Goal: Subscribe to service/newsletter

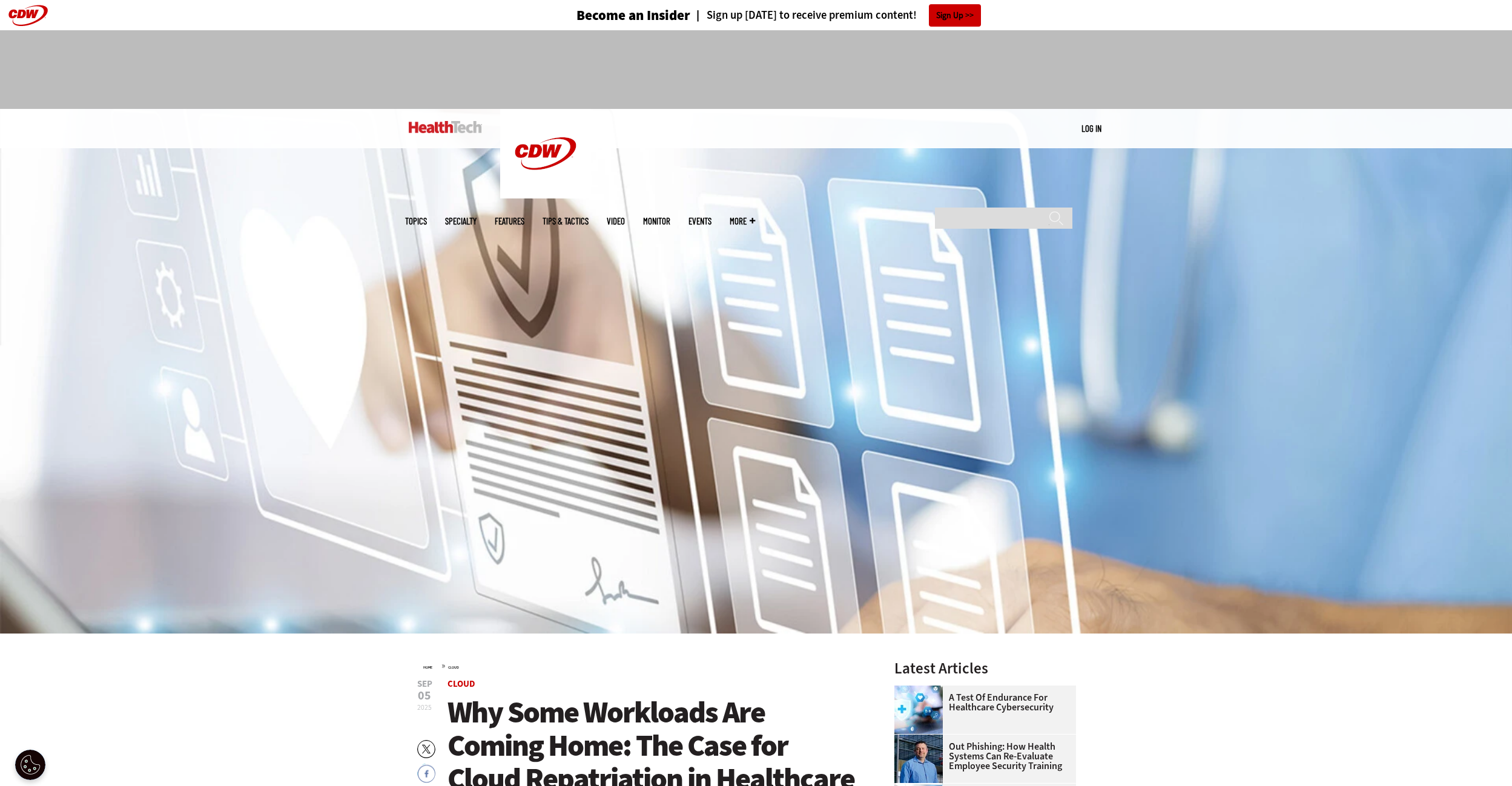
drag, startPoint x: 1293, startPoint y: 72, endPoint x: 1328, endPoint y: 41, distance: 46.8
click at [1330, 36] on div at bounding box center [756, 69] width 1512 height 79
drag, startPoint x: 1404, startPoint y: 85, endPoint x: 1414, endPoint y: 57, distance: 29.7
click at [1411, 52] on div at bounding box center [756, 69] width 1512 height 79
drag, startPoint x: 1411, startPoint y: 84, endPoint x: 1407, endPoint y: 52, distance: 32.2
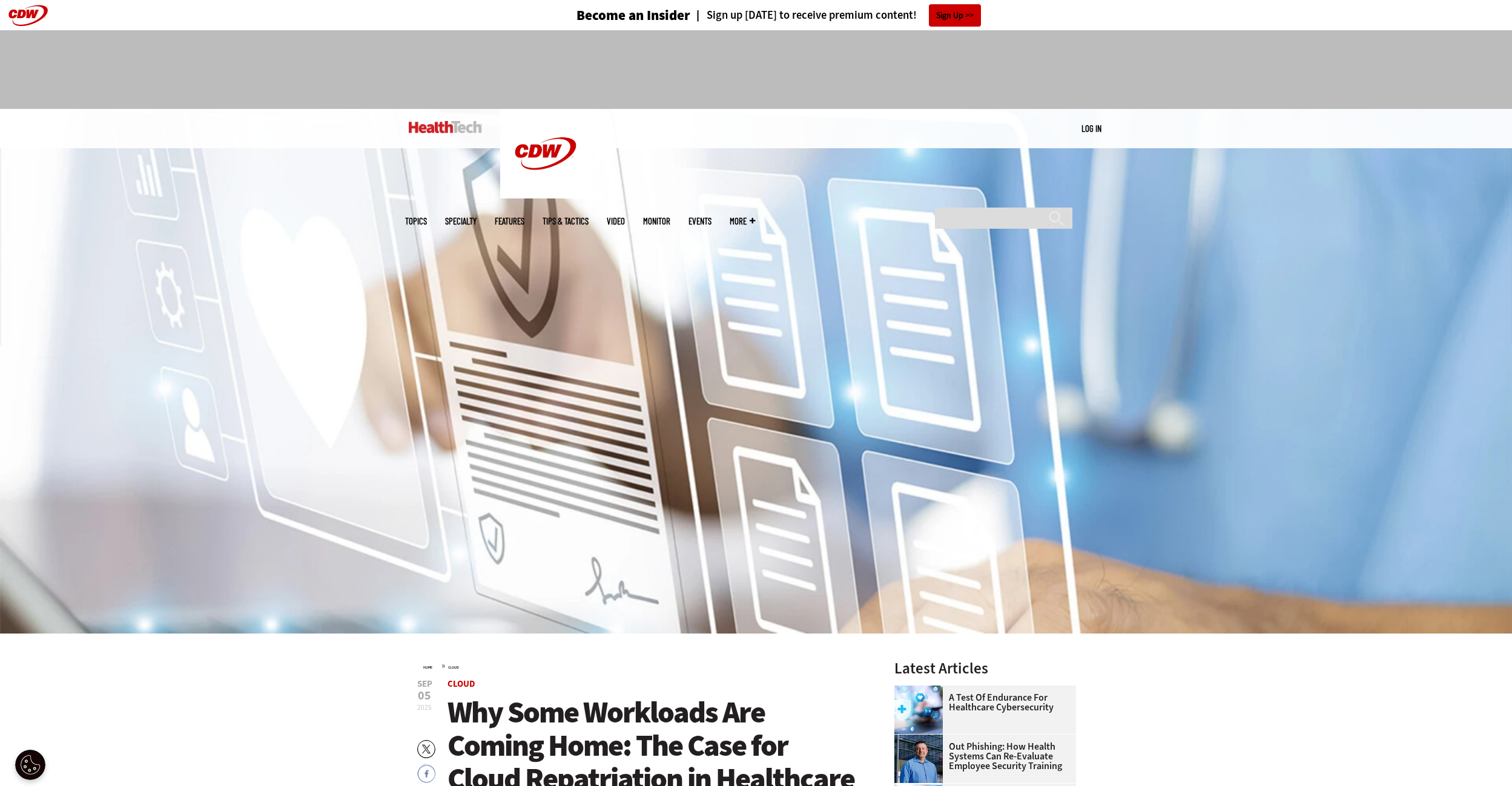
click at [1407, 52] on div at bounding box center [756, 69] width 1512 height 79
drag, startPoint x: 1409, startPoint y: 87, endPoint x: 1411, endPoint y: 56, distance: 31.1
click at [1411, 56] on div at bounding box center [756, 69] width 1512 height 79
drag, startPoint x: 1411, startPoint y: 93, endPoint x: 1411, endPoint y: 61, distance: 32.0
click at [1411, 61] on div at bounding box center [756, 69] width 1512 height 79
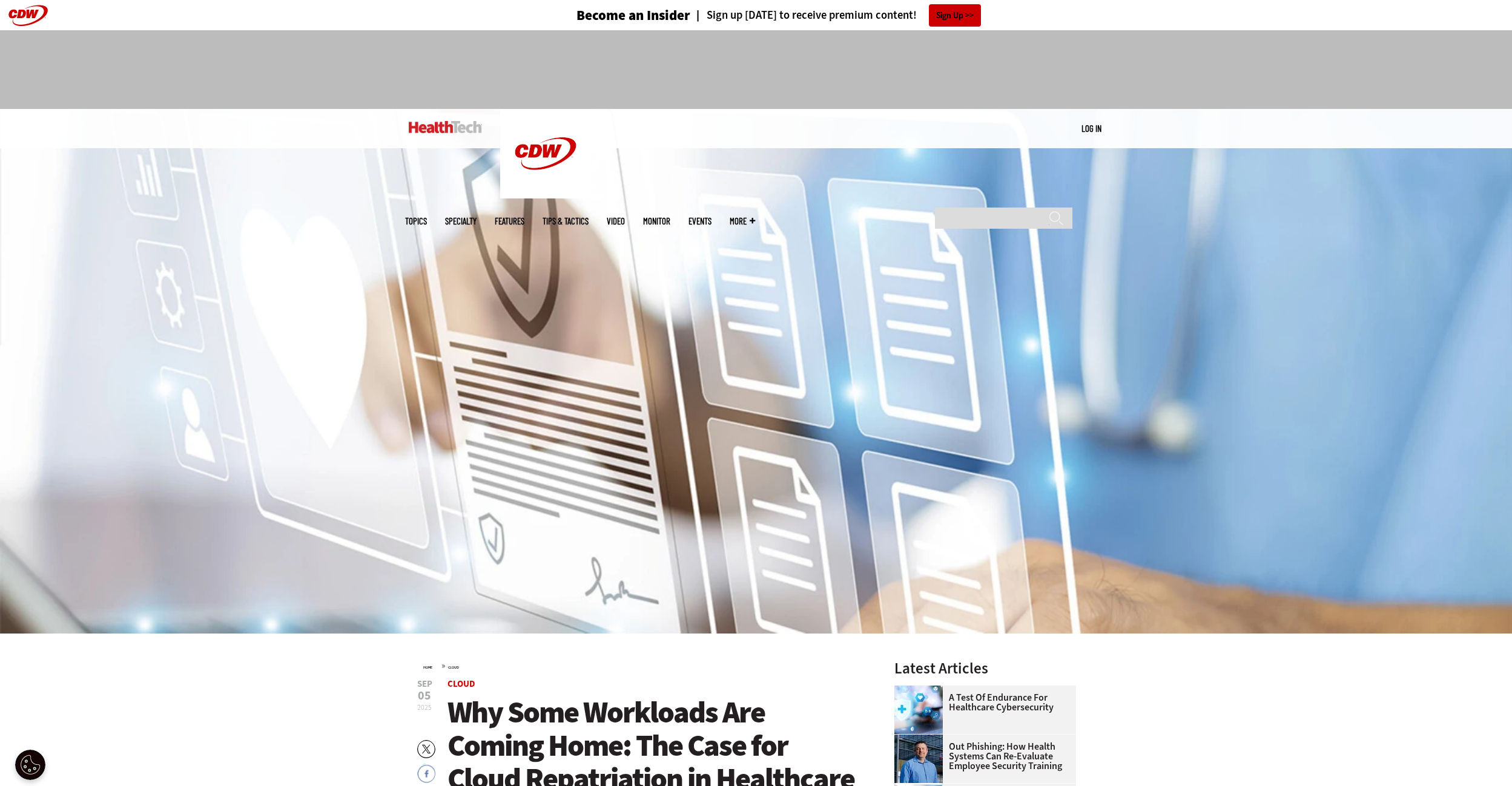
drag, startPoint x: 1410, startPoint y: 80, endPoint x: 1415, endPoint y: 50, distance: 30.4
click at [1415, 50] on div at bounding box center [756, 69] width 1512 height 79
drag, startPoint x: 1377, startPoint y: 78, endPoint x: 1282, endPoint y: 62, distance: 96.3
click at [1282, 62] on div at bounding box center [756, 69] width 1512 height 79
drag, startPoint x: 1346, startPoint y: 82, endPoint x: 1255, endPoint y: 63, distance: 93.0
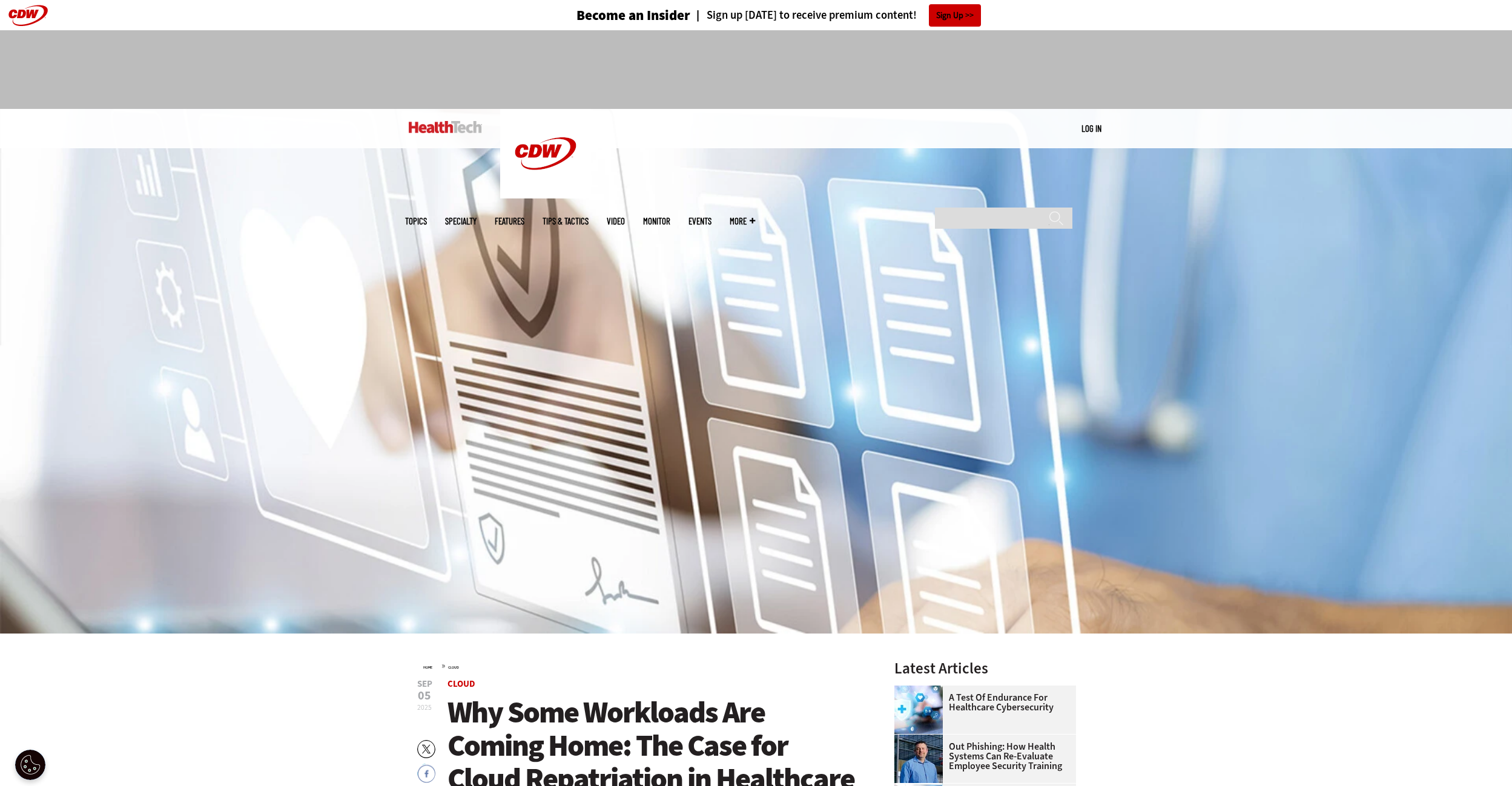
click at [1255, 63] on div at bounding box center [756, 69] width 1512 height 79
drag, startPoint x: 1356, startPoint y: 69, endPoint x: 1253, endPoint y: 61, distance: 103.3
click at [1253, 61] on div at bounding box center [756, 69] width 1512 height 79
drag, startPoint x: 1320, startPoint y: 67, endPoint x: 1208, endPoint y: 51, distance: 113.1
click at [1208, 51] on div at bounding box center [756, 69] width 1512 height 79
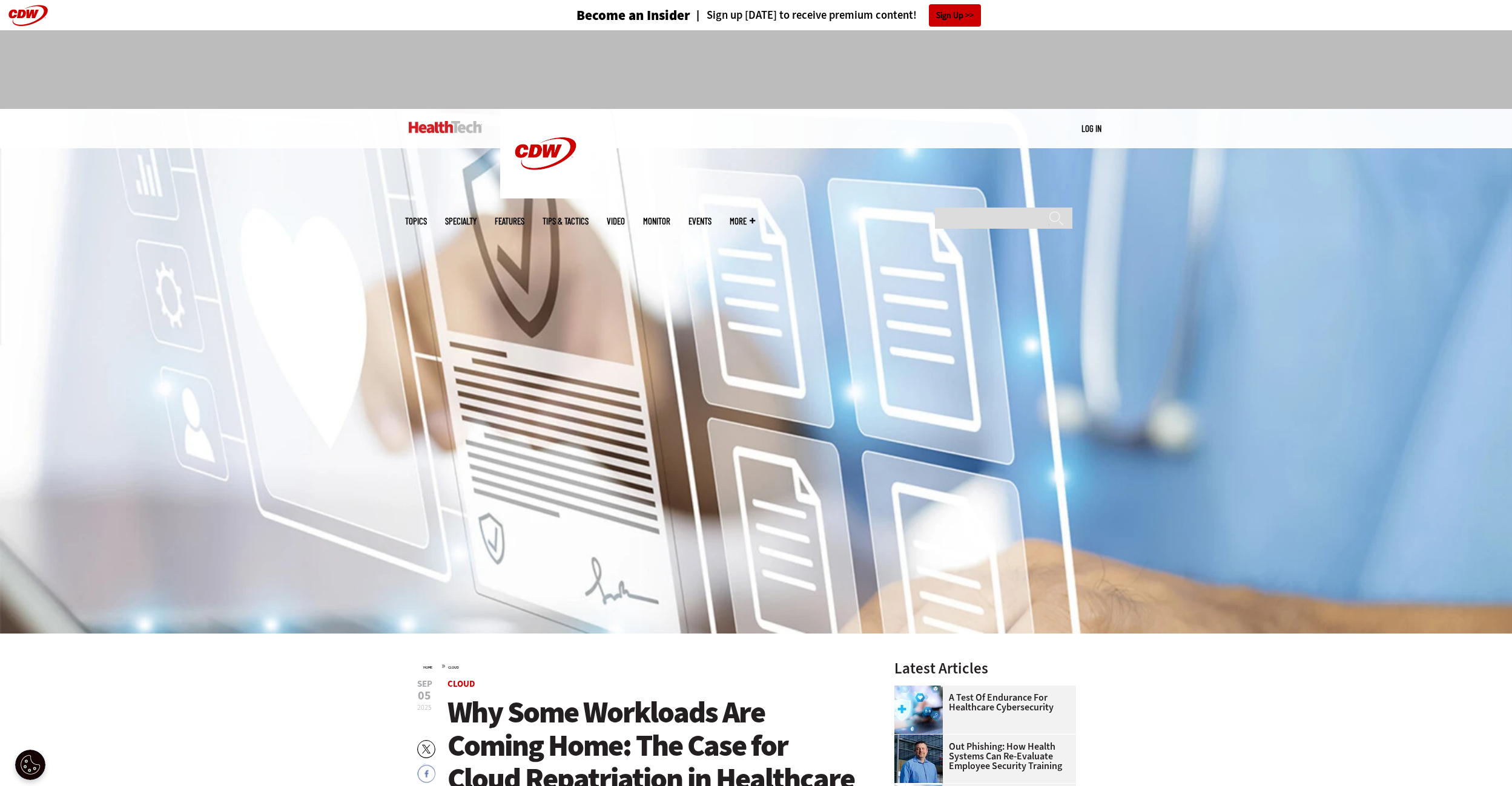
drag, startPoint x: 1294, startPoint y: 70, endPoint x: 1215, endPoint y: 69, distance: 79.0
click at [1218, 70] on div at bounding box center [756, 69] width 1512 height 79
drag, startPoint x: 1349, startPoint y: 90, endPoint x: 1287, endPoint y: 67, distance: 66.1
click at [1287, 67] on div at bounding box center [756, 69] width 1512 height 79
drag, startPoint x: 1346, startPoint y: 73, endPoint x: 1269, endPoint y: 69, distance: 77.1
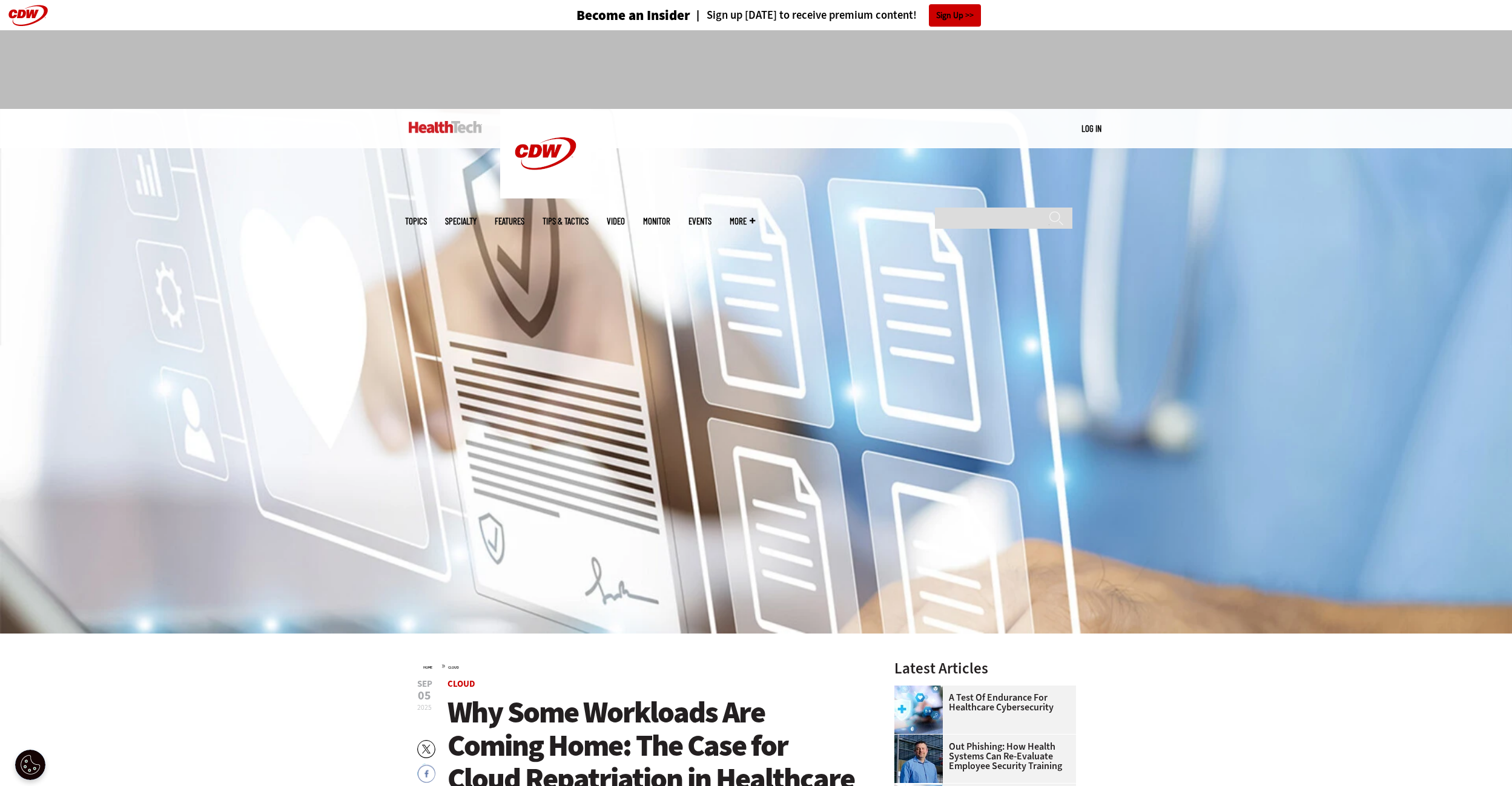
click at [1269, 69] on div at bounding box center [756, 69] width 1512 height 79
drag, startPoint x: 1306, startPoint y: 73, endPoint x: 1244, endPoint y: 78, distance: 62.2
click at [1244, 78] on div at bounding box center [756, 69] width 1512 height 79
drag, startPoint x: 1283, startPoint y: 80, endPoint x: 1227, endPoint y: 80, distance: 56.0
click at [1227, 80] on div at bounding box center [756, 69] width 1512 height 79
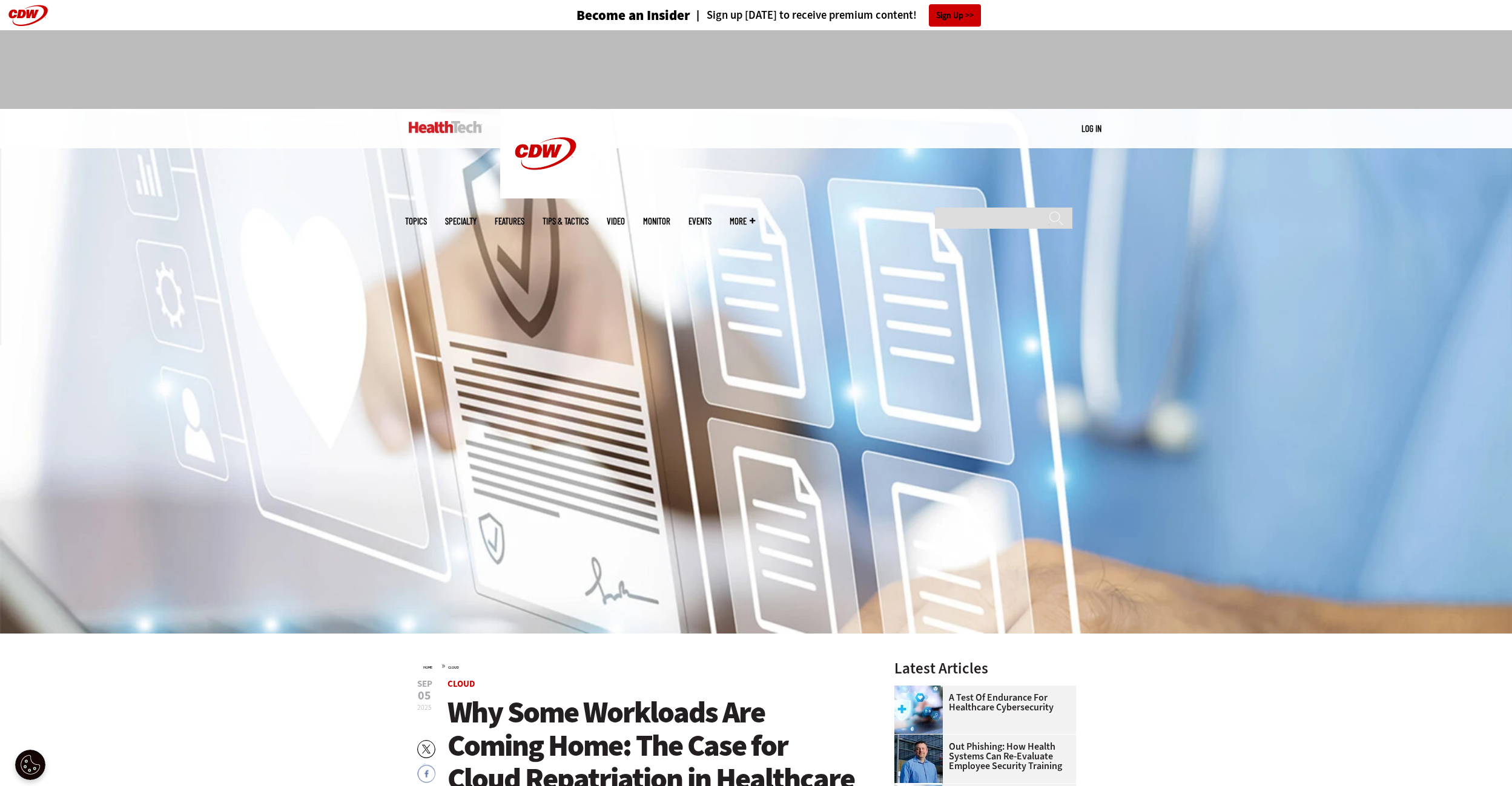
drag, startPoint x: 1282, startPoint y: 86, endPoint x: 1289, endPoint y: 59, distance: 27.9
click at [1288, 59] on div at bounding box center [756, 69] width 1512 height 79
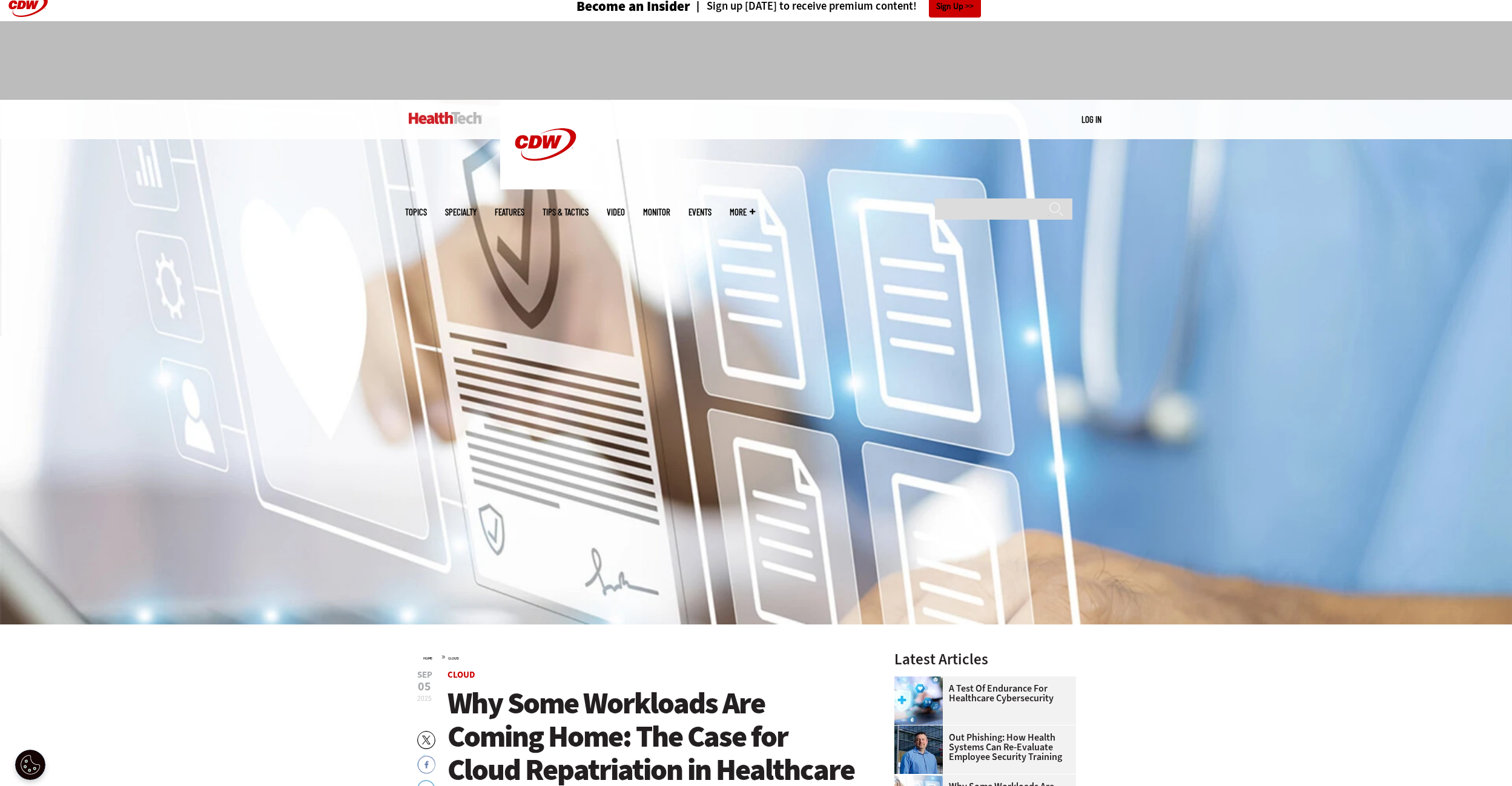
scroll to position [23, 0]
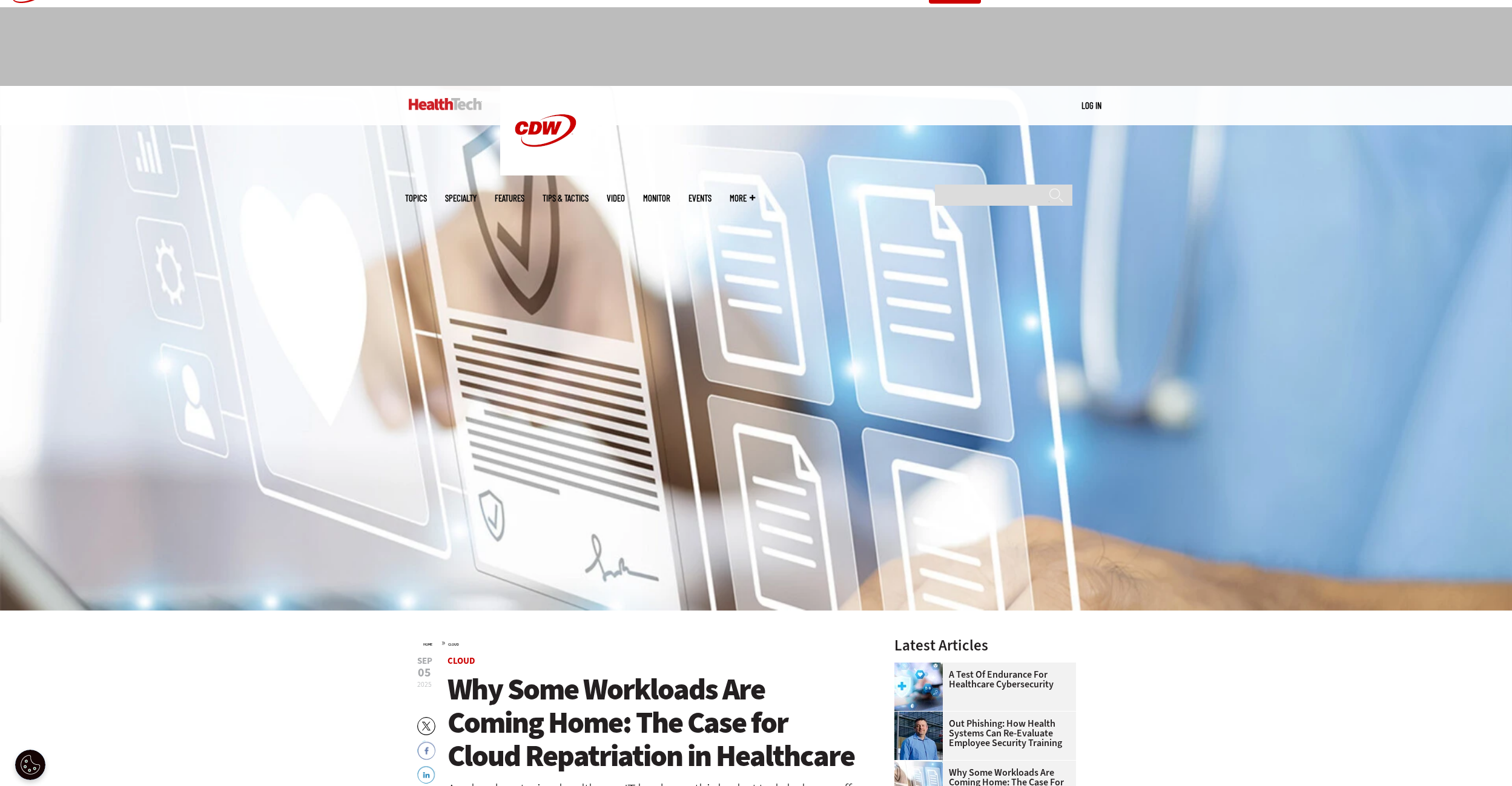
drag, startPoint x: 1354, startPoint y: 61, endPoint x: 1360, endPoint y: 35, distance: 26.7
click at [1360, 35] on div at bounding box center [756, 47] width 1512 height 79
drag, startPoint x: 1366, startPoint y: 59, endPoint x: 1389, endPoint y: 35, distance: 33.2
click at [1370, 30] on div at bounding box center [756, 47] width 1512 height 79
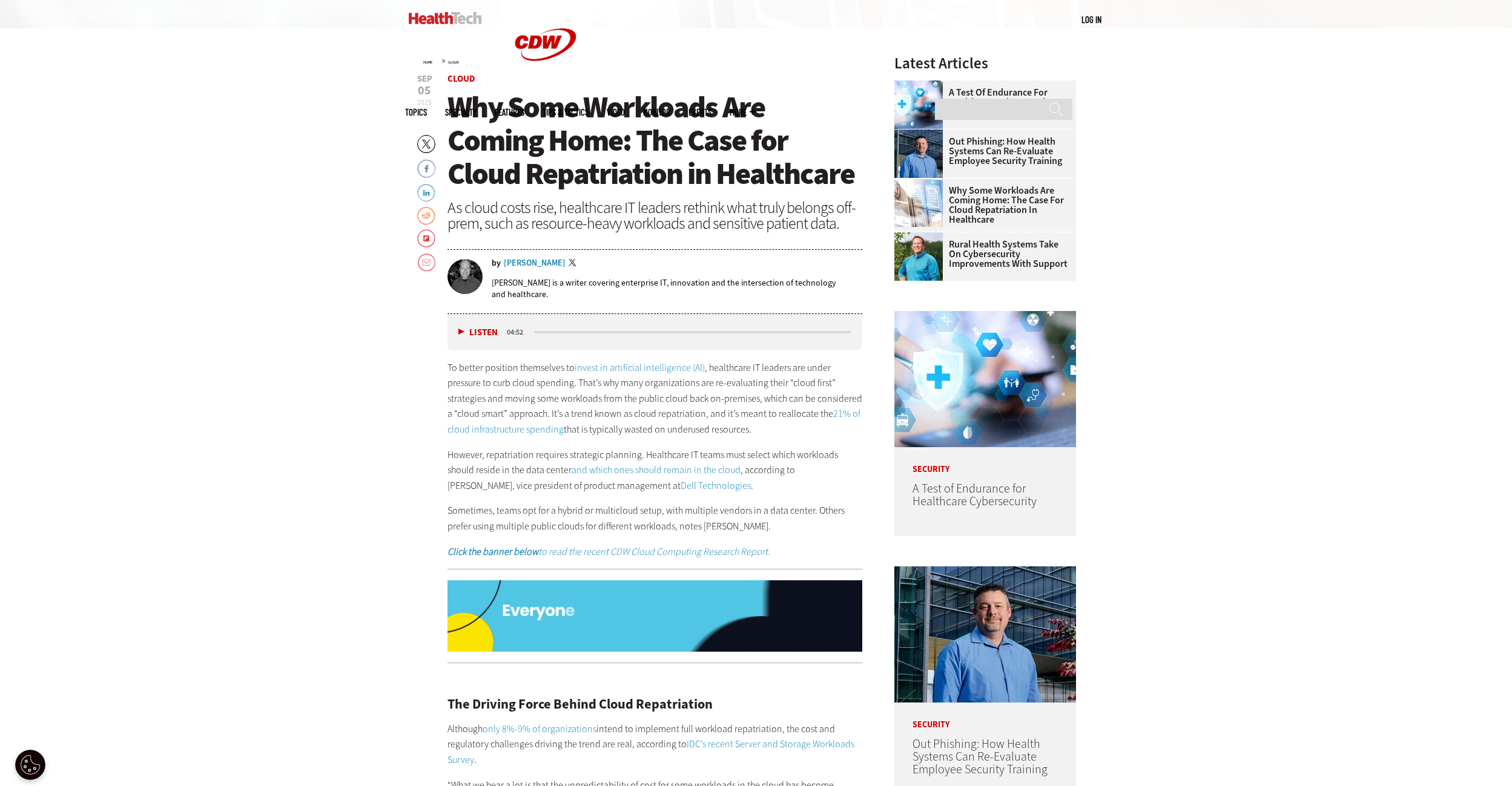
scroll to position [612, 0]
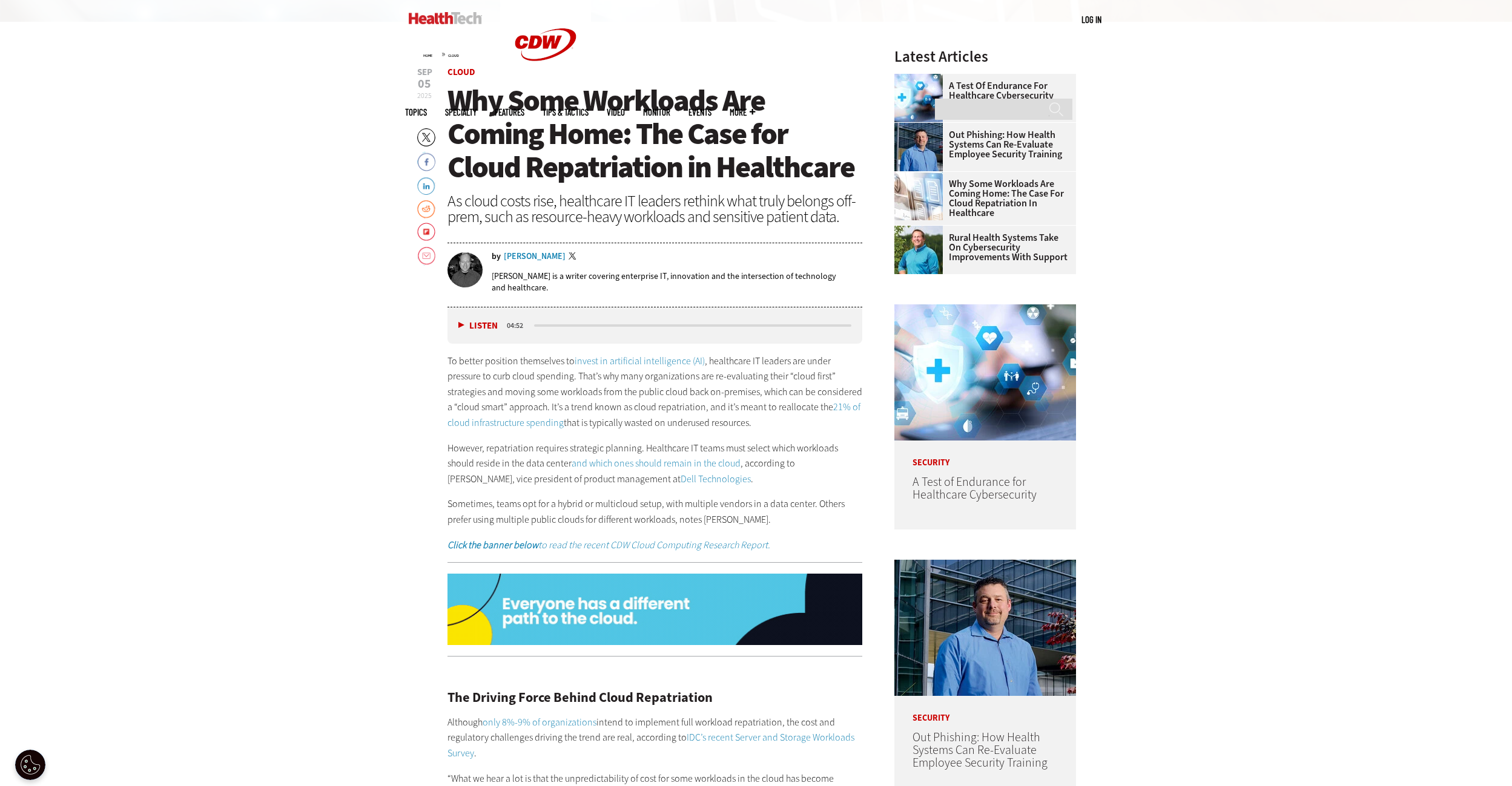
drag, startPoint x: 1347, startPoint y: 240, endPoint x: 1330, endPoint y: 158, distance: 83.7
drag, startPoint x: 1316, startPoint y: 217, endPoint x: 1332, endPoint y: 169, distance: 50.6
drag, startPoint x: 1333, startPoint y: 209, endPoint x: 1327, endPoint y: 156, distance: 53.3
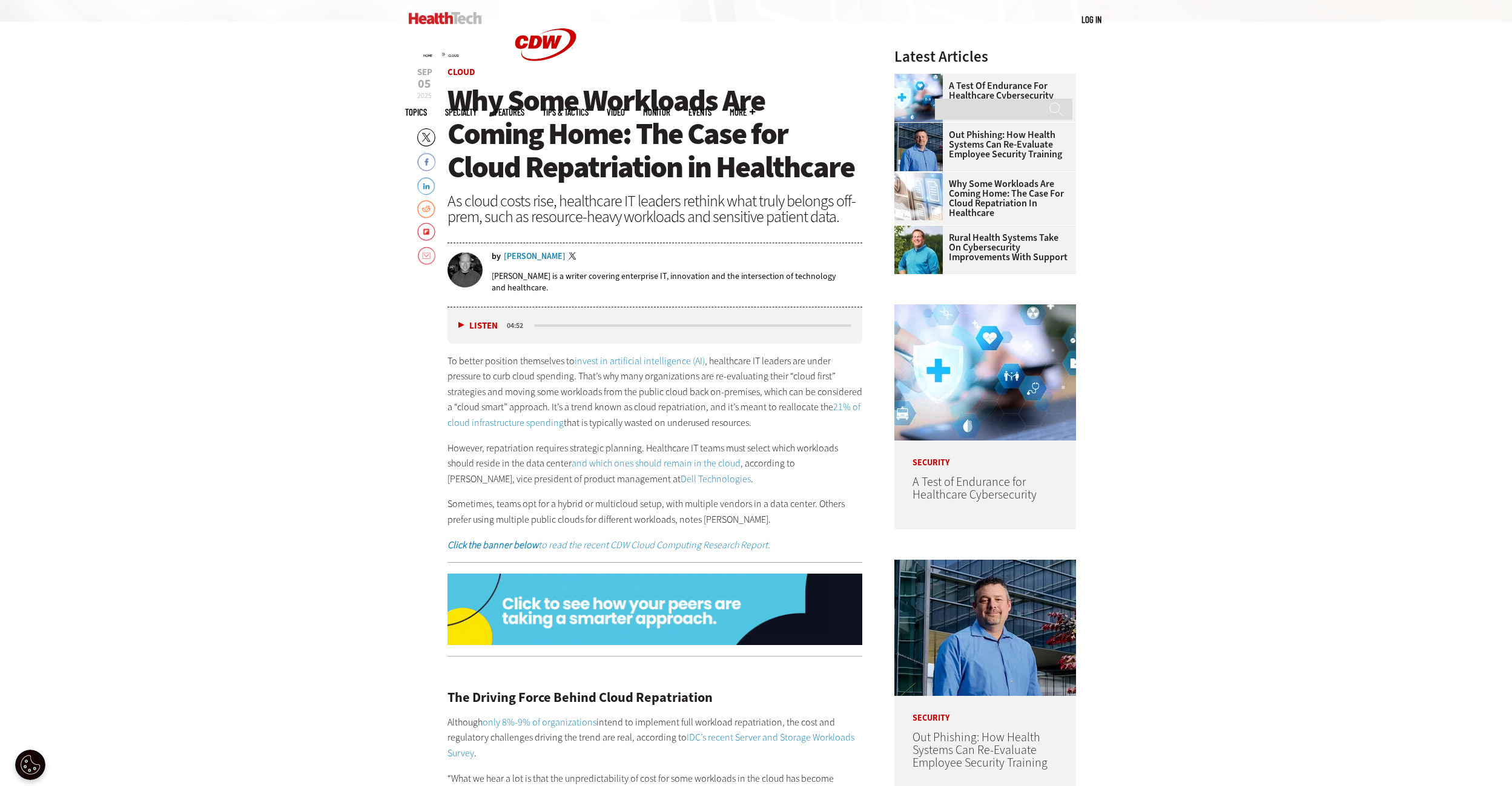
drag, startPoint x: 1337, startPoint y: 196, endPoint x: 1252, endPoint y: 158, distance: 93.1
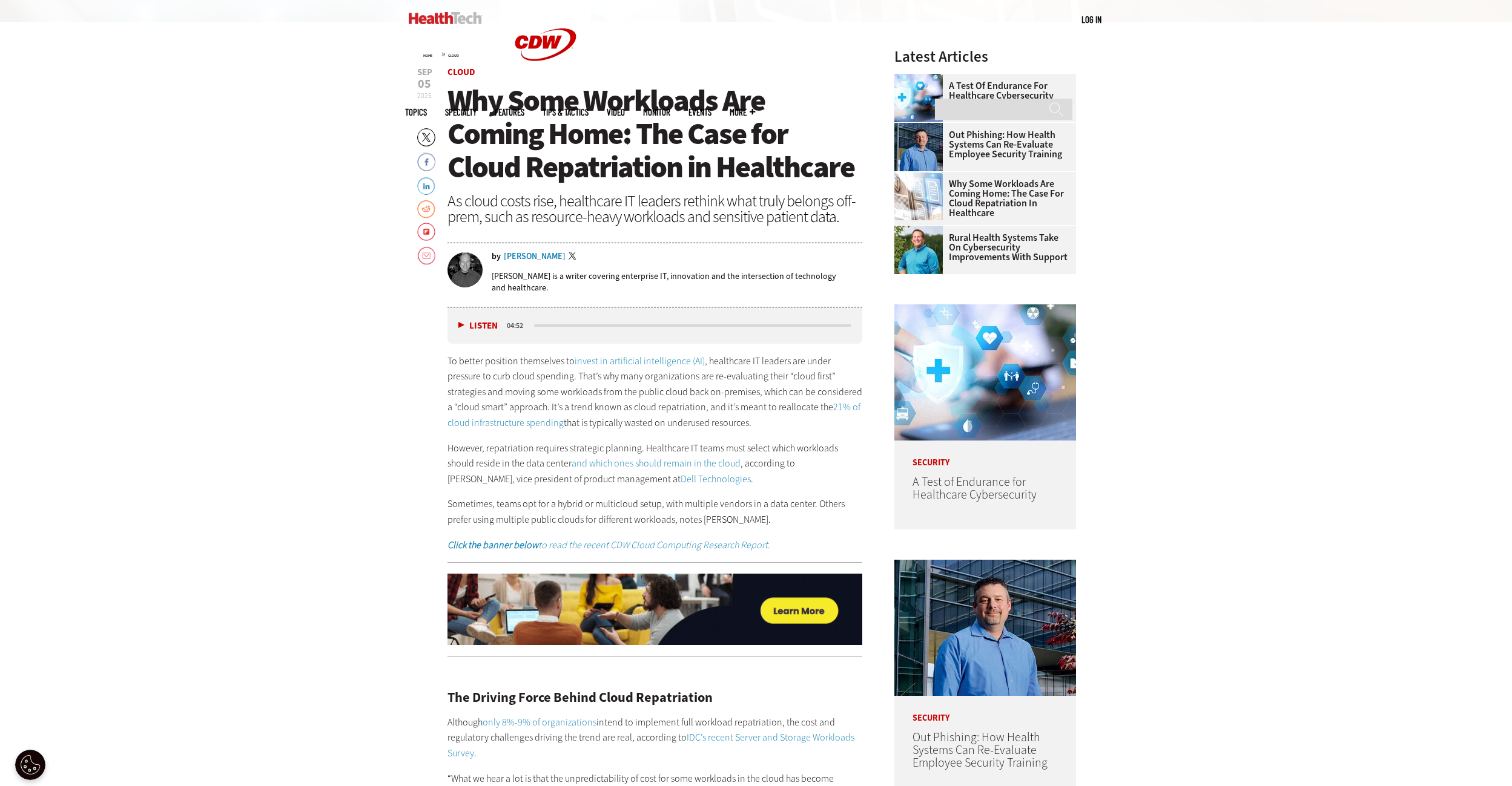
drag, startPoint x: 1301, startPoint y: 227, endPoint x: 1288, endPoint y: 161, distance: 67.3
drag, startPoint x: 1329, startPoint y: 203, endPoint x: 1330, endPoint y: 160, distance: 43.0
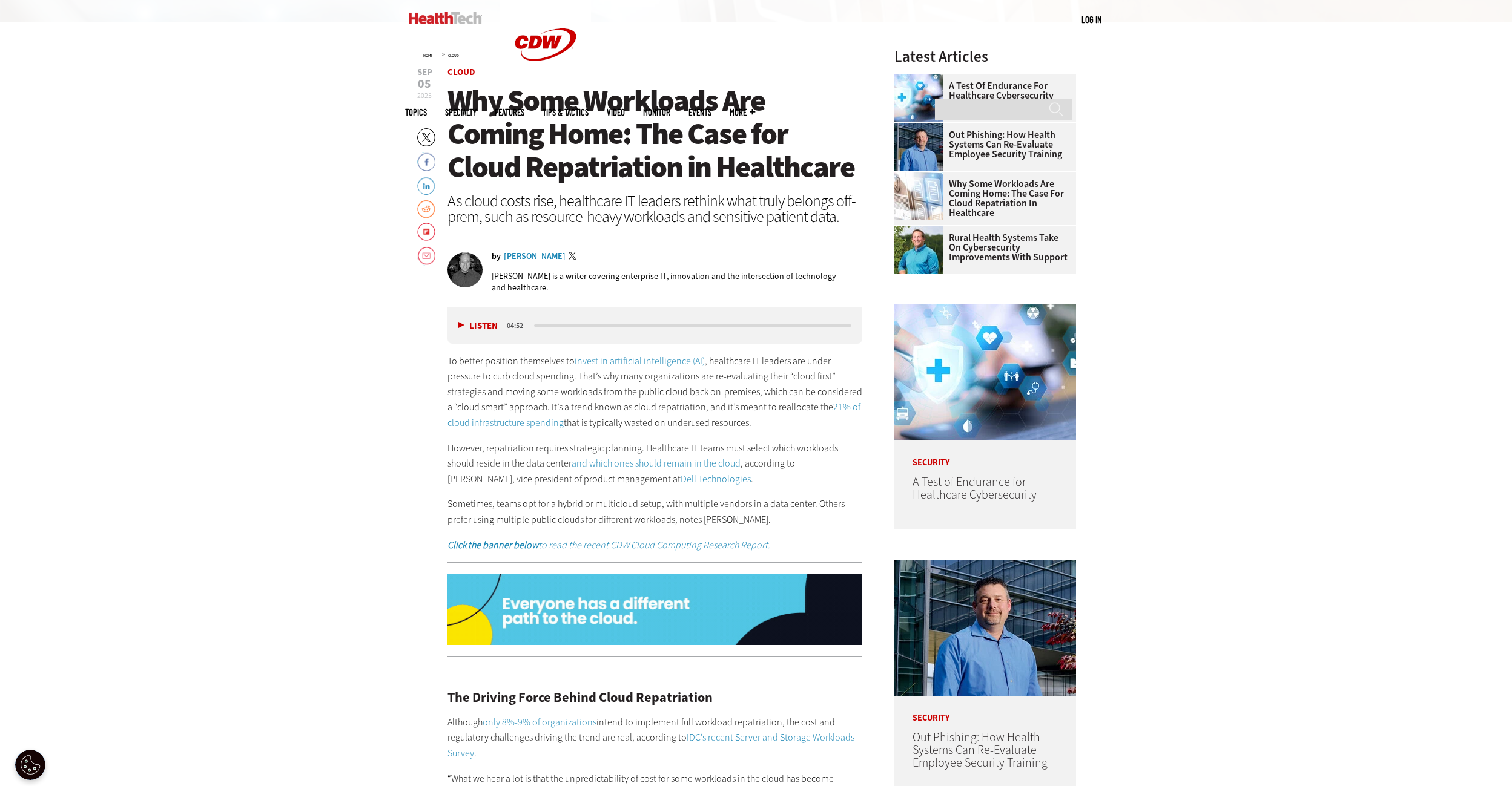
drag, startPoint x: 1345, startPoint y: 226, endPoint x: 1340, endPoint y: 182, distance: 44.3
drag, startPoint x: 1323, startPoint y: 227, endPoint x: 1296, endPoint y: 190, distance: 45.8
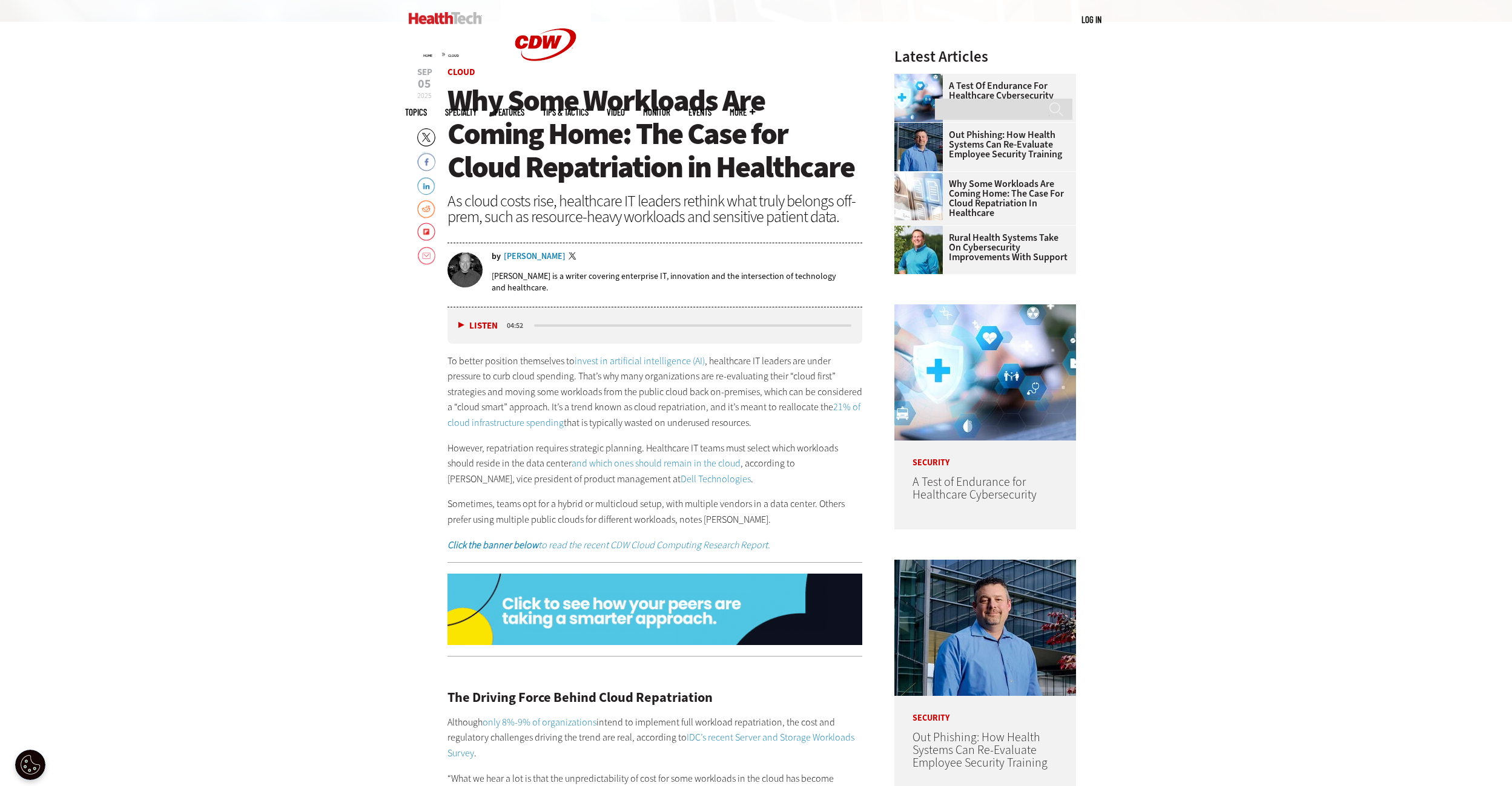
drag, startPoint x: 1346, startPoint y: 231, endPoint x: 1335, endPoint y: 194, distance: 38.6
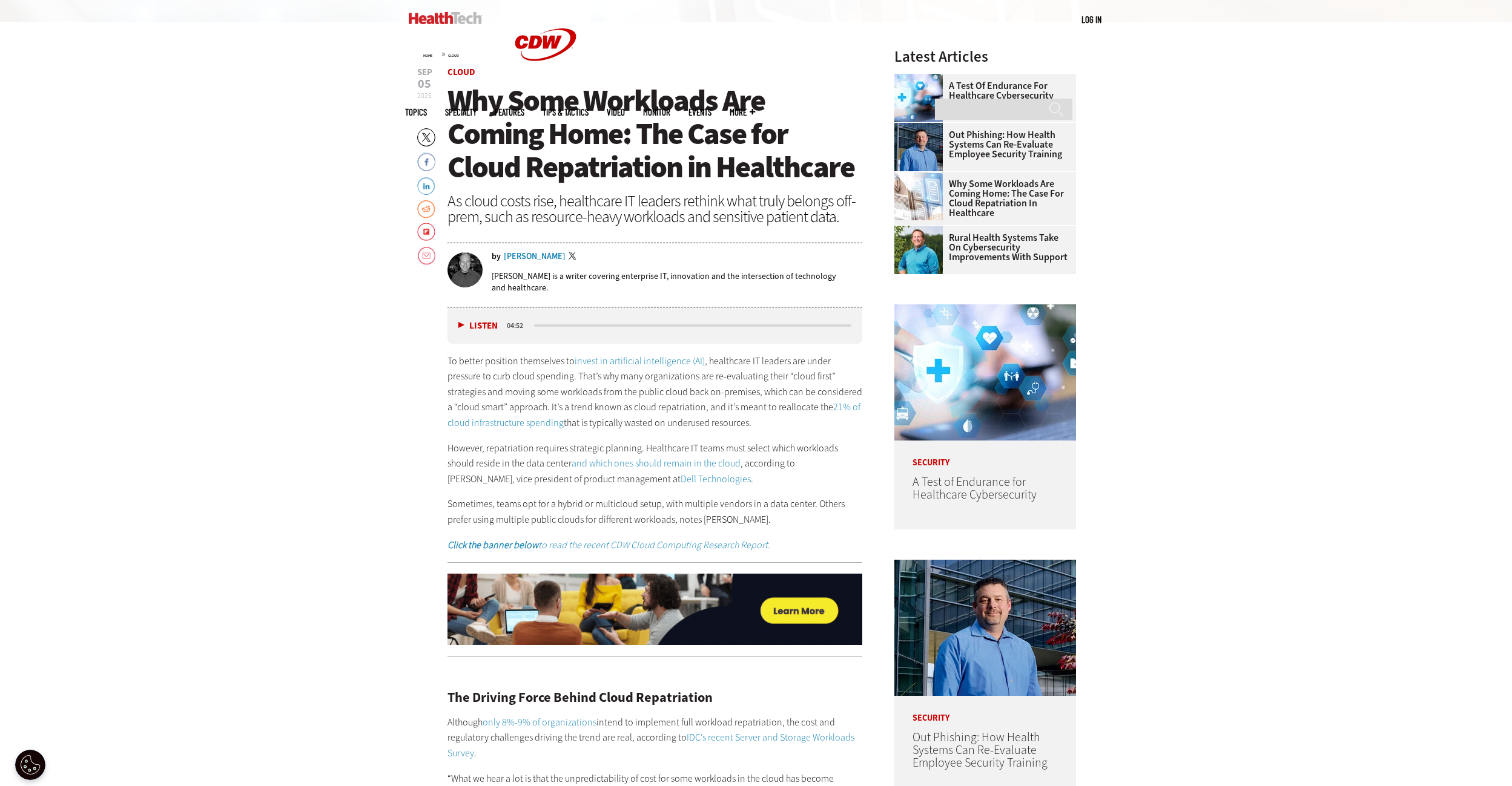
drag, startPoint x: 1357, startPoint y: 214, endPoint x: 1345, endPoint y: 180, distance: 36.1
drag, startPoint x: 1336, startPoint y: 222, endPoint x: 1333, endPoint y: 190, distance: 32.1
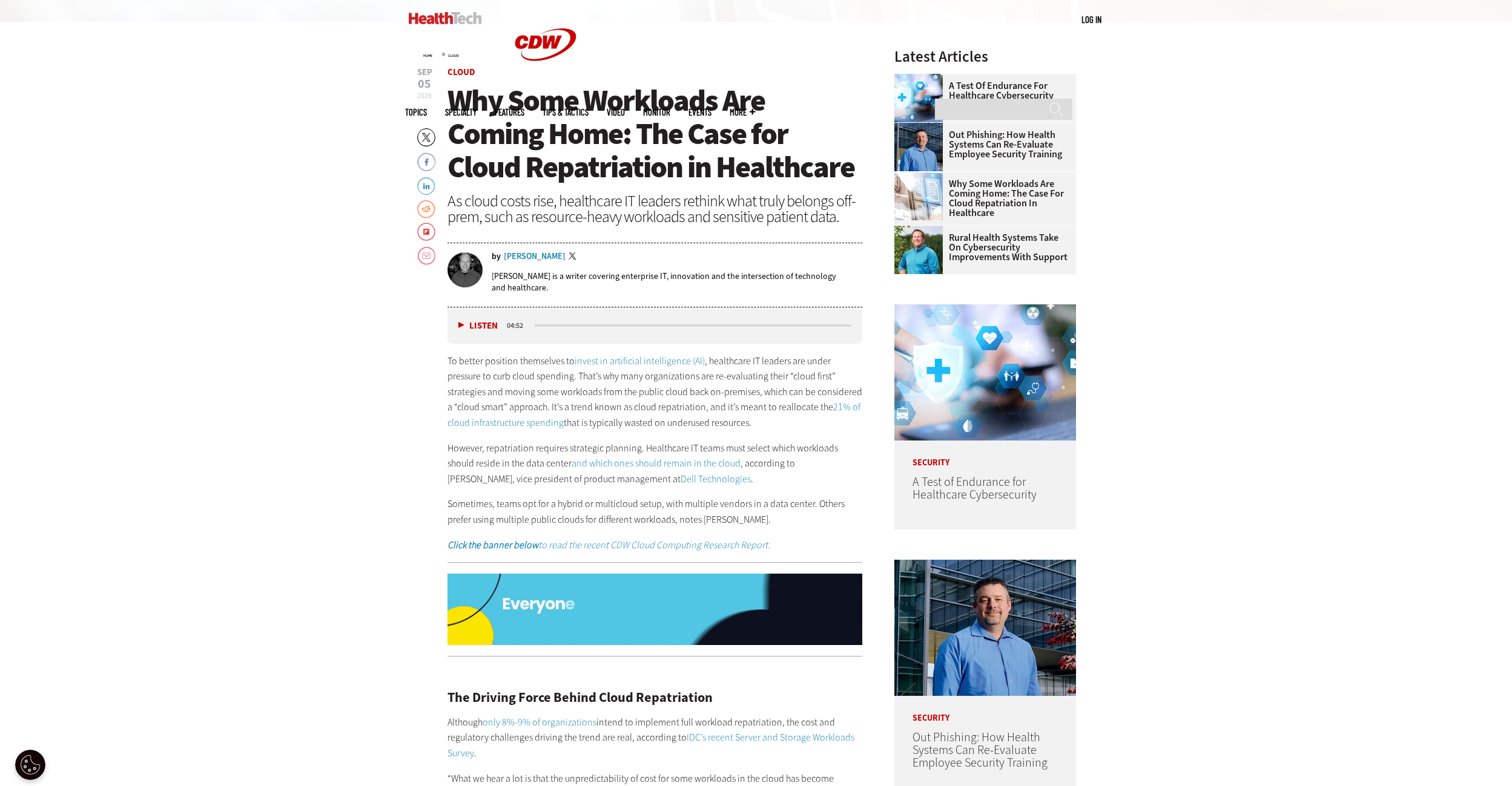
drag, startPoint x: 1353, startPoint y: 223, endPoint x: 1344, endPoint y: 197, distance: 27.5
drag, startPoint x: 1349, startPoint y: 221, endPoint x: 1340, endPoint y: 190, distance: 32.3
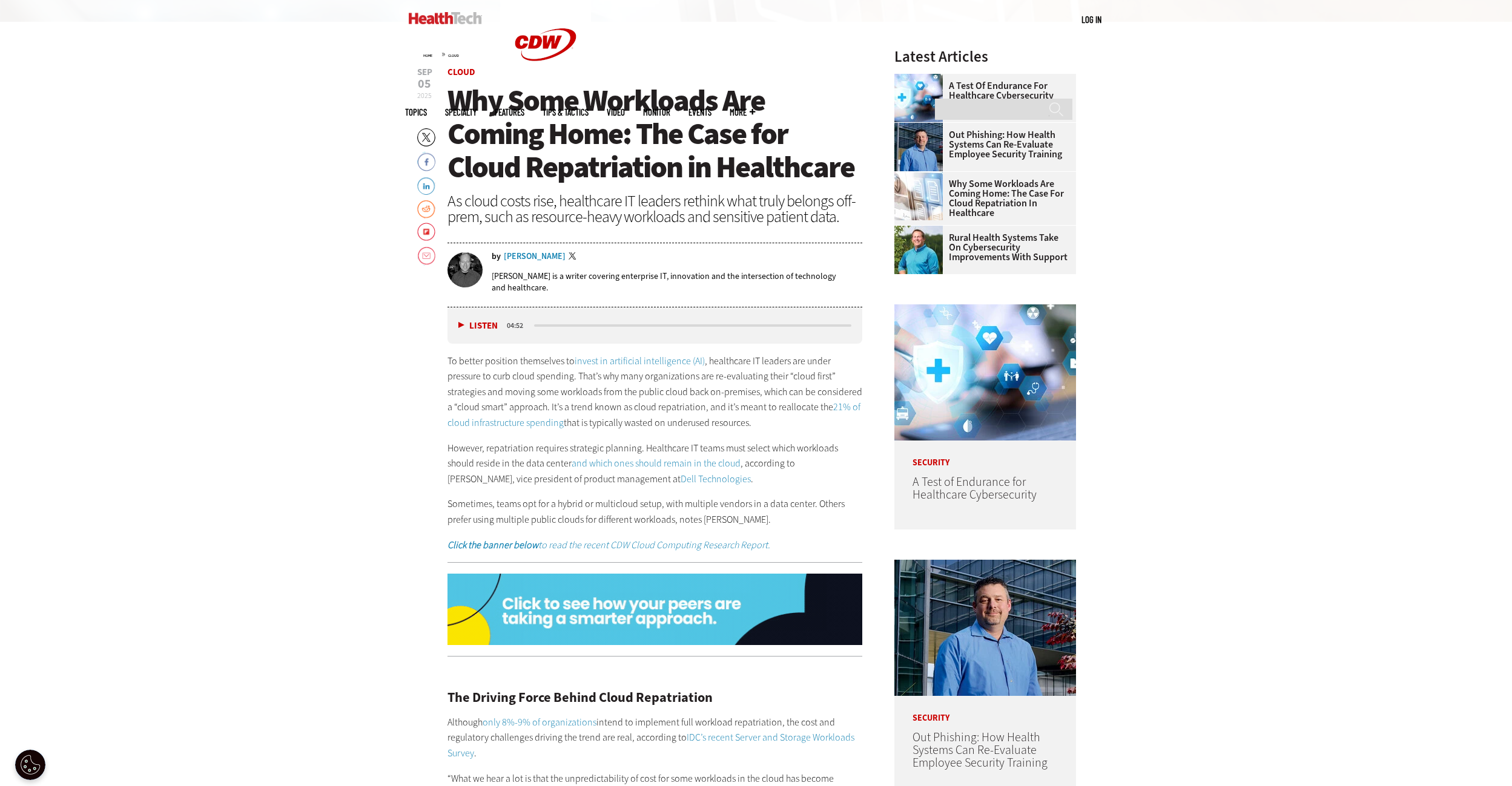
drag, startPoint x: 1334, startPoint y: 216, endPoint x: 1332, endPoint y: 188, distance: 28.1
drag, startPoint x: 1329, startPoint y: 233, endPoint x: 1327, endPoint y: 186, distance: 47.0
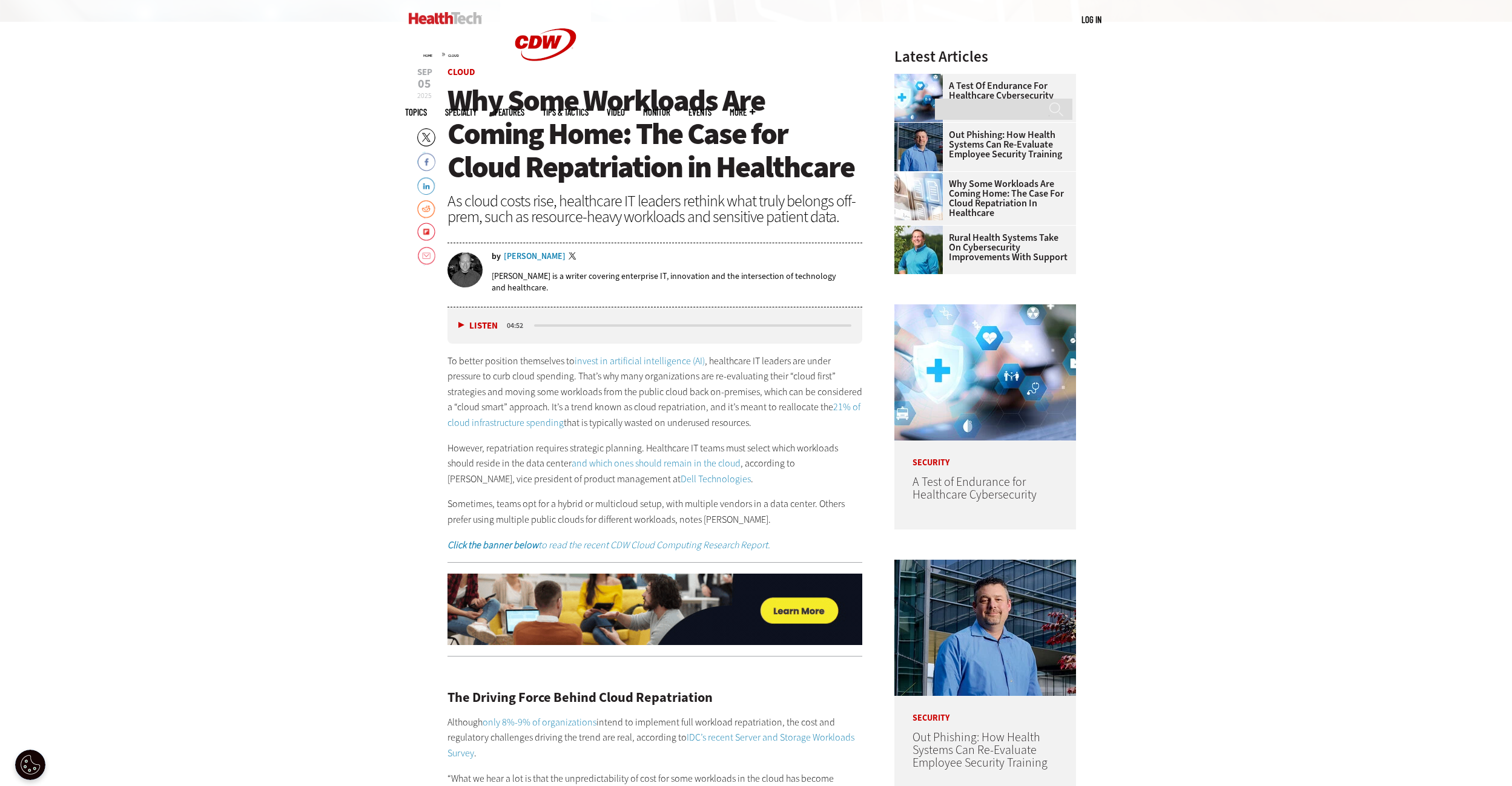
drag, startPoint x: 1367, startPoint y: 233, endPoint x: 1353, endPoint y: 179, distance: 55.8
drag, startPoint x: 1338, startPoint y: 220, endPoint x: 1333, endPoint y: 174, distance: 46.3
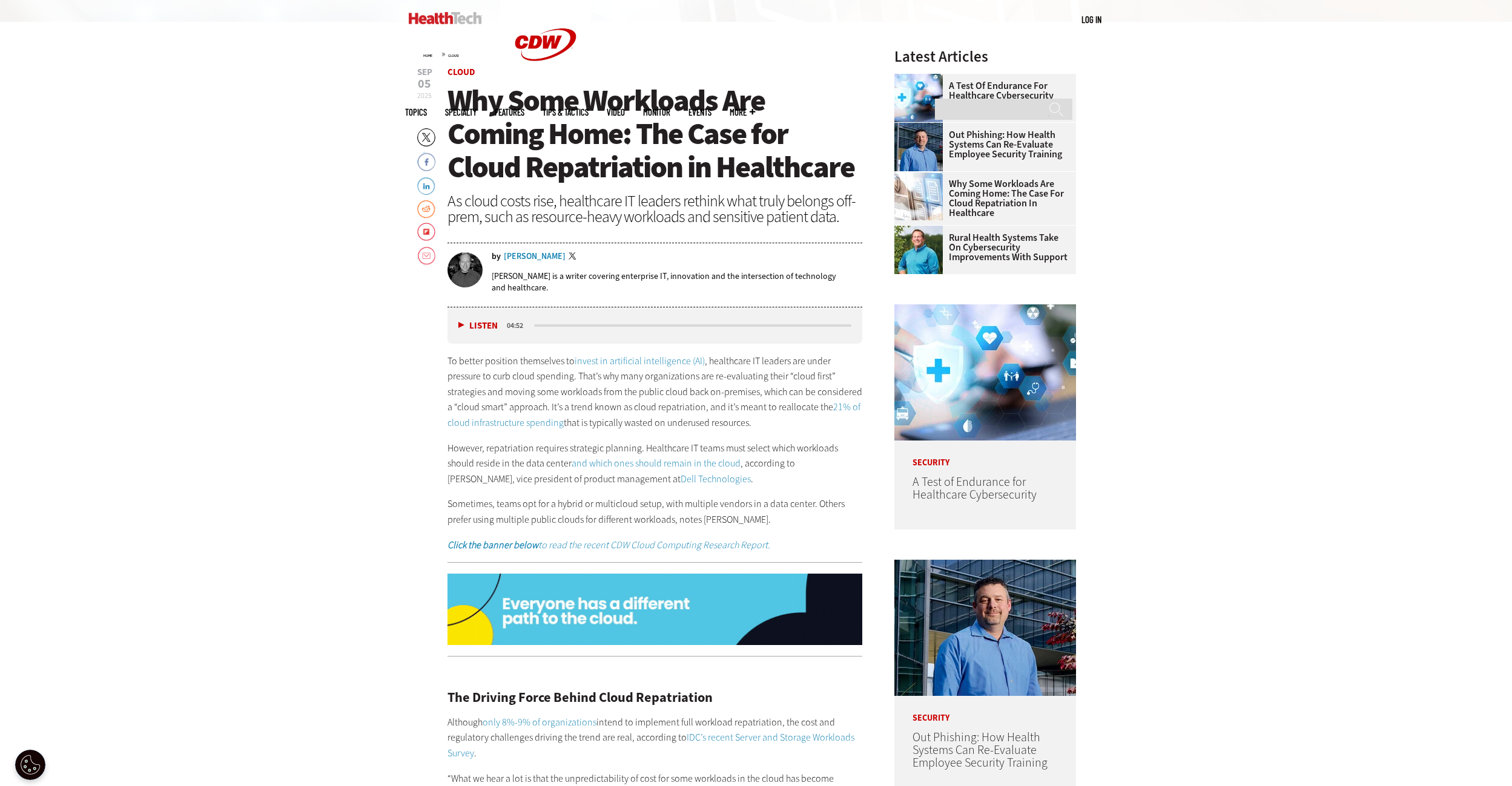
drag, startPoint x: 1315, startPoint y: 222, endPoint x: 1247, endPoint y: 193, distance: 73.9
drag, startPoint x: 1315, startPoint y: 224, endPoint x: 1258, endPoint y: 184, distance: 69.6
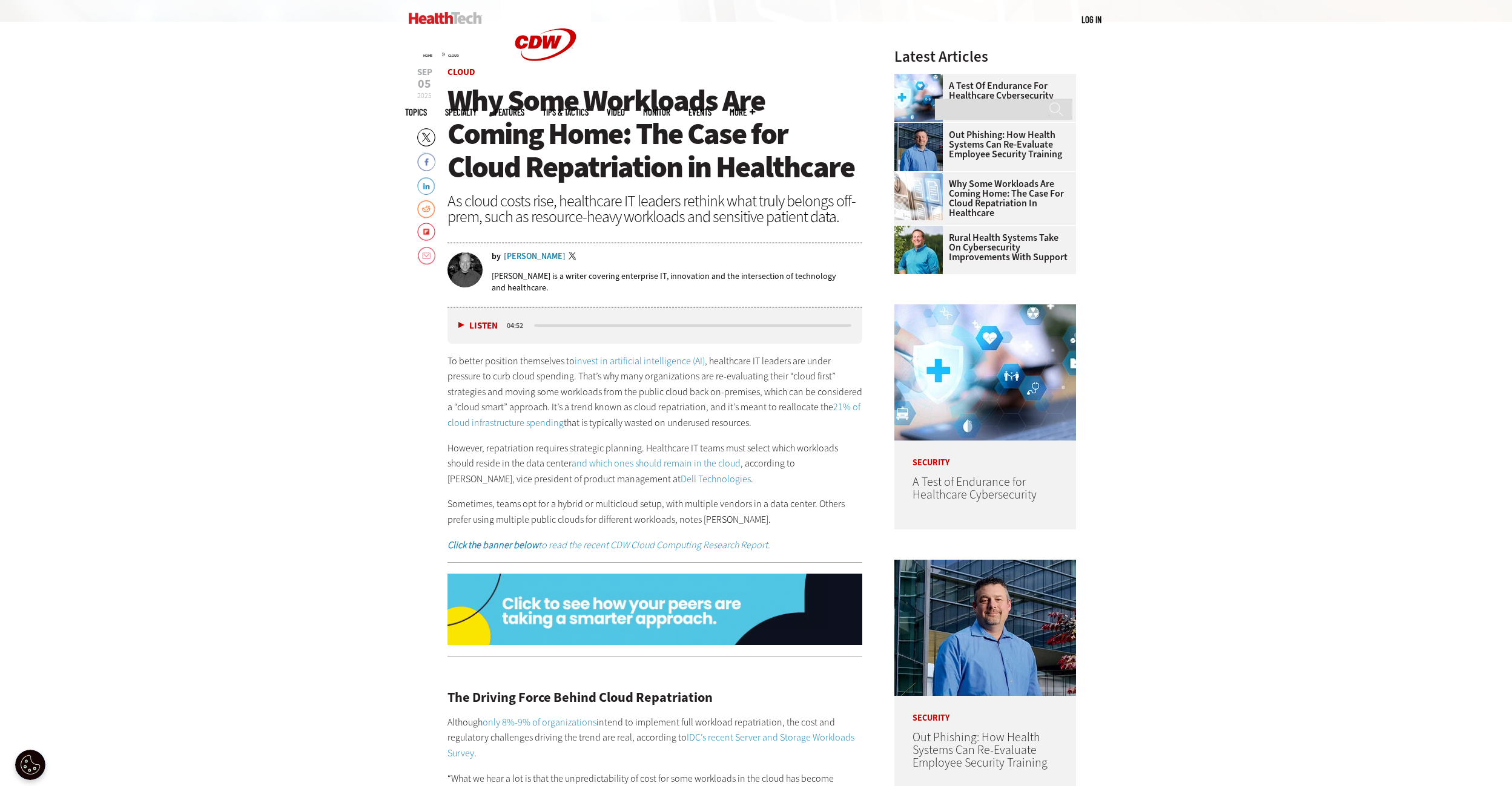
drag, startPoint x: 1330, startPoint y: 231, endPoint x: 1259, endPoint y: 185, distance: 84.6
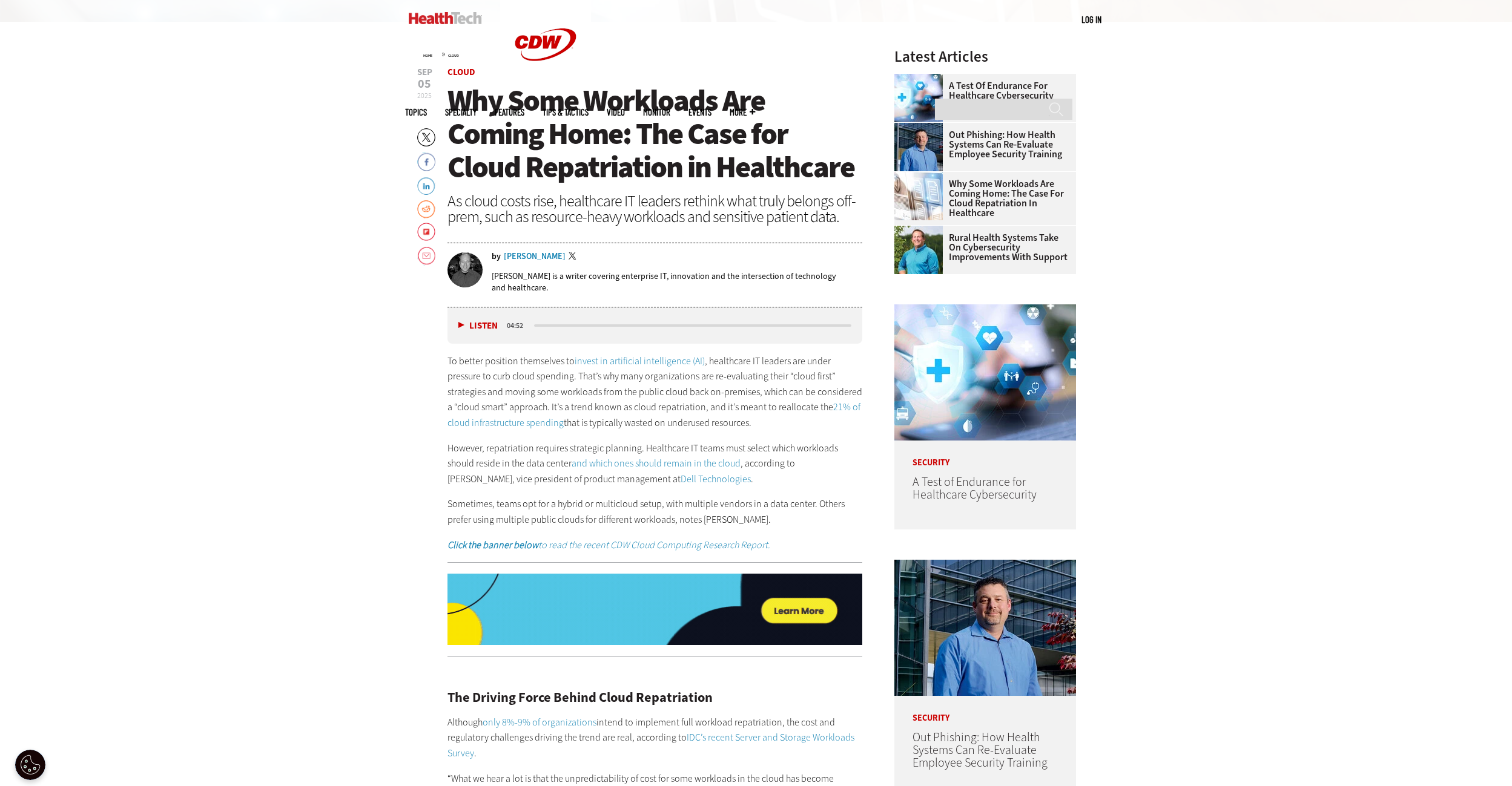
drag, startPoint x: 1313, startPoint y: 219, endPoint x: 1256, endPoint y: 211, distance: 57.6
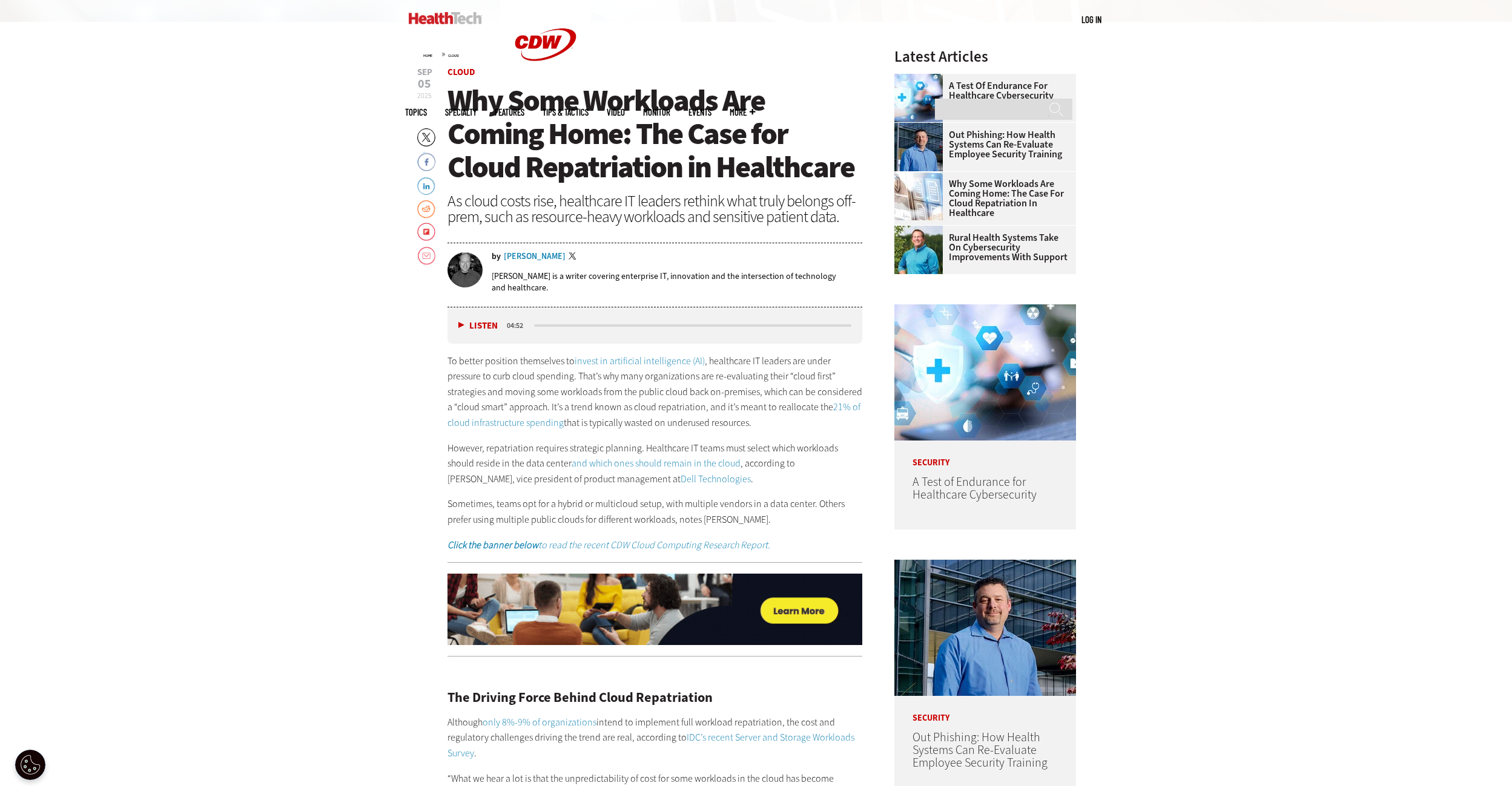
drag, startPoint x: 1347, startPoint y: 211, endPoint x: 1314, endPoint y: 153, distance: 66.7
drag, startPoint x: 1315, startPoint y: 192, endPoint x: 1249, endPoint y: 165, distance: 71.3
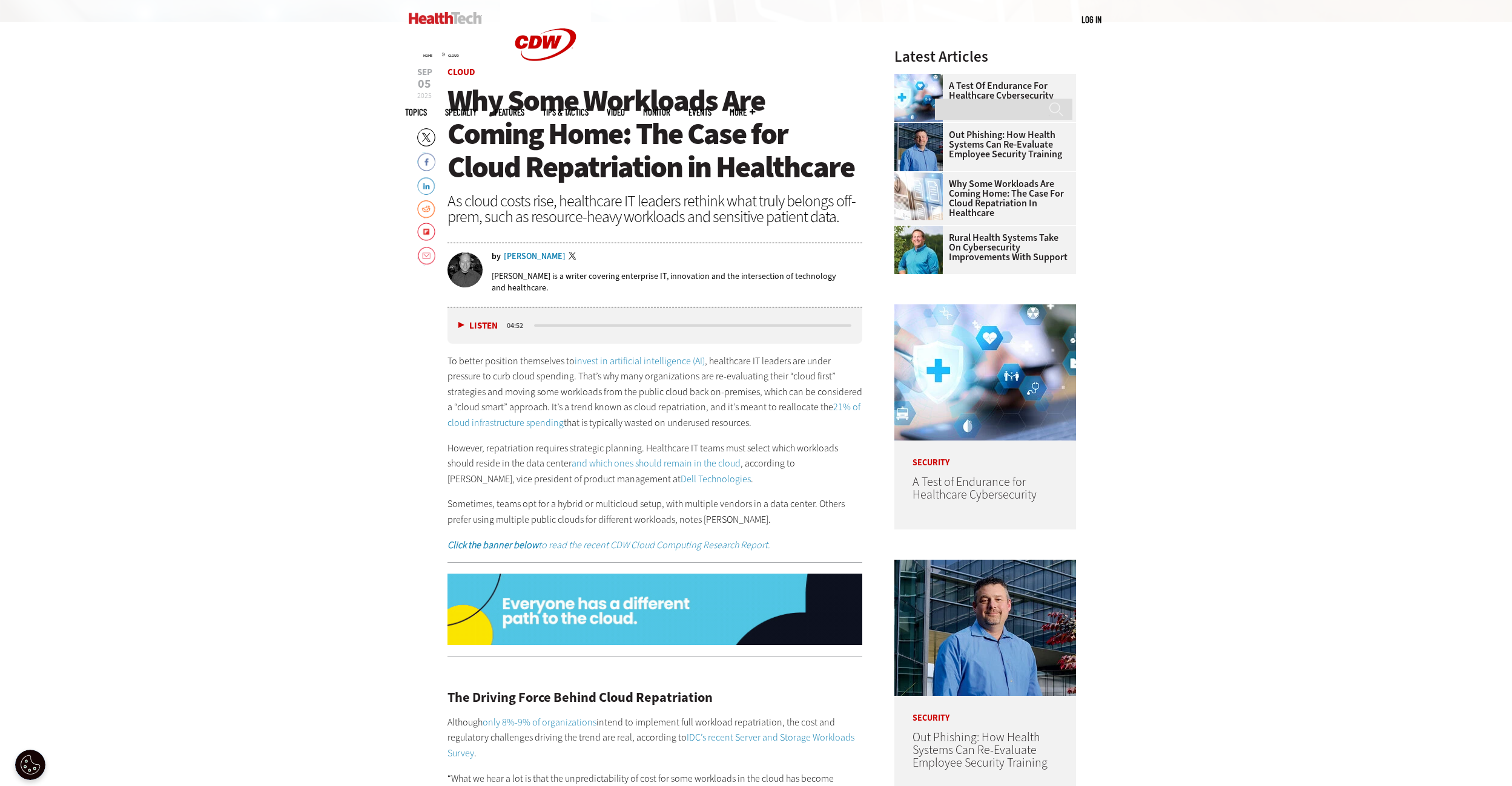
drag, startPoint x: 1266, startPoint y: 209, endPoint x: 1177, endPoint y: 182, distance: 93.0
drag, startPoint x: 1302, startPoint y: 228, endPoint x: 1300, endPoint y: 157, distance: 71.0
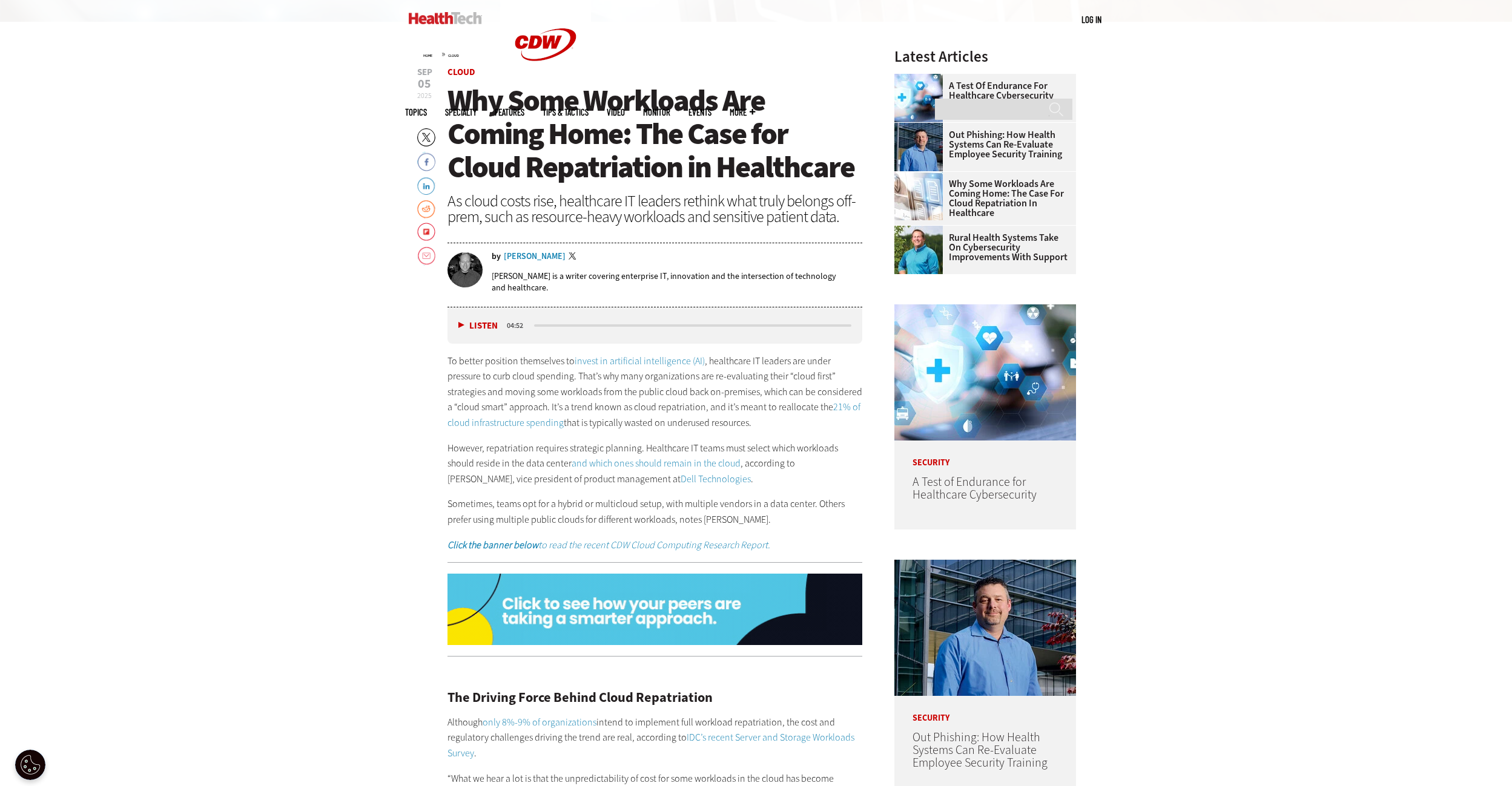
drag, startPoint x: 1310, startPoint y: 211, endPoint x: 1299, endPoint y: 171, distance: 41.5
